Goal: Navigation & Orientation: Find specific page/section

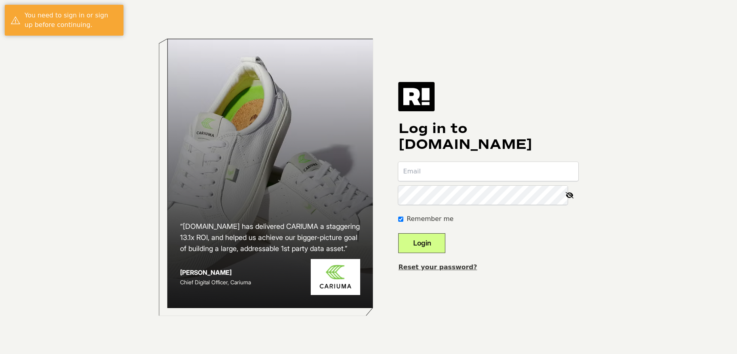
type input "OfficeAdmin@DivineSalon.com"
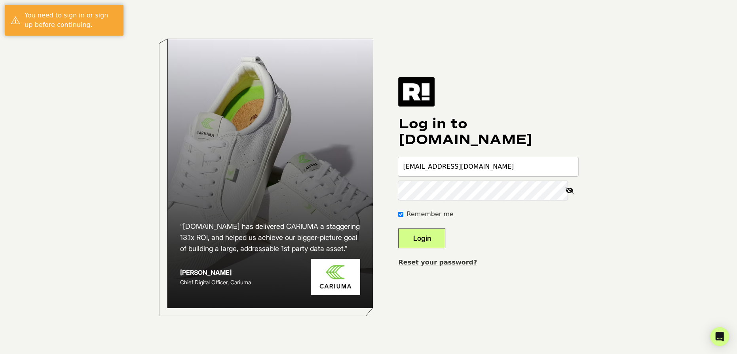
click at [427, 235] on button "Login" at bounding box center [421, 238] width 47 height 20
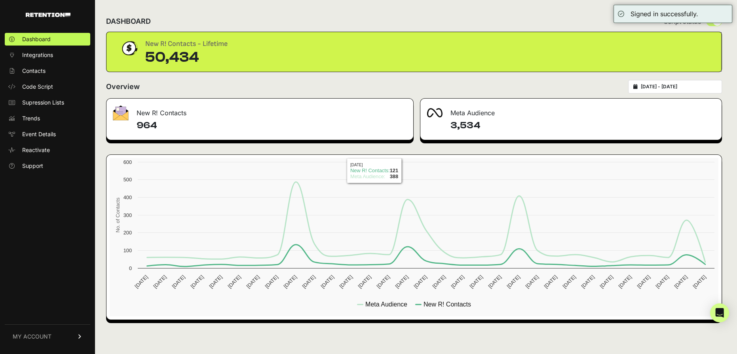
click at [467, 125] on h4 "3,534" at bounding box center [582, 125] width 265 height 13
click at [467, 114] on div "Meta Audience" at bounding box center [570, 111] width 301 height 24
click at [467, 112] on div "Meta Audience" at bounding box center [570, 111] width 301 height 24
click at [455, 112] on div "Meta Audience" at bounding box center [570, 111] width 301 height 24
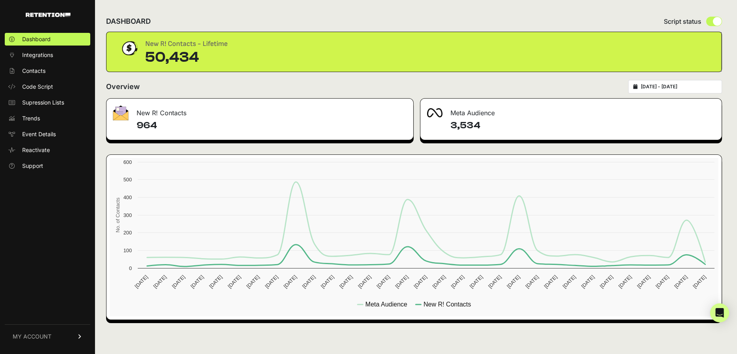
click at [443, 115] on div at bounding box center [439, 112] width 24 height 9
click at [41, 70] on span "Contacts" at bounding box center [33, 71] width 23 height 8
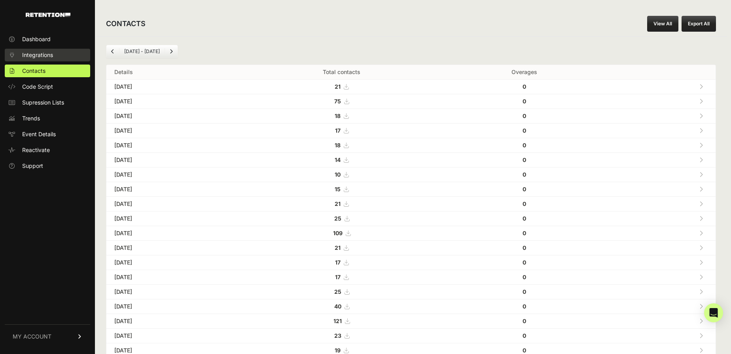
click at [36, 50] on link "Integrations" at bounding box center [47, 55] width 85 height 13
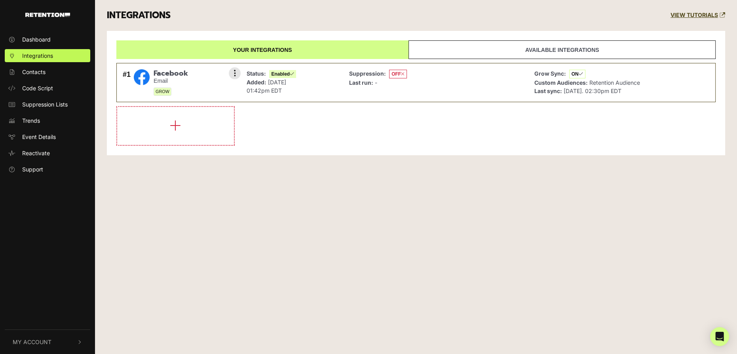
click at [160, 77] on span "Facebook" at bounding box center [171, 73] width 34 height 9
click at [46, 40] on span "Dashboard" at bounding box center [36, 39] width 28 height 8
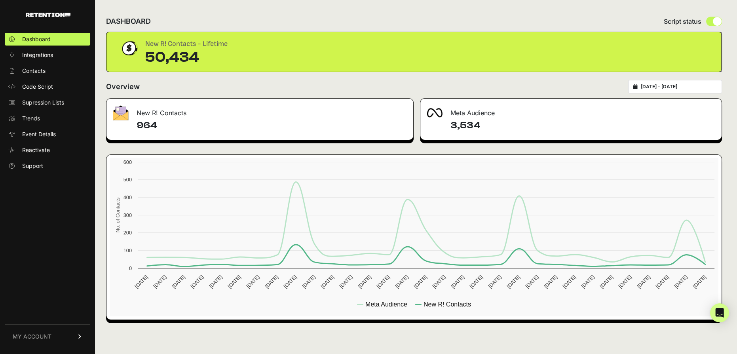
click at [472, 123] on h4 "3,534" at bounding box center [582, 125] width 265 height 13
click at [34, 167] on span "Support" at bounding box center [32, 166] width 21 height 8
